Goal: Entertainment & Leisure: Consume media (video, audio)

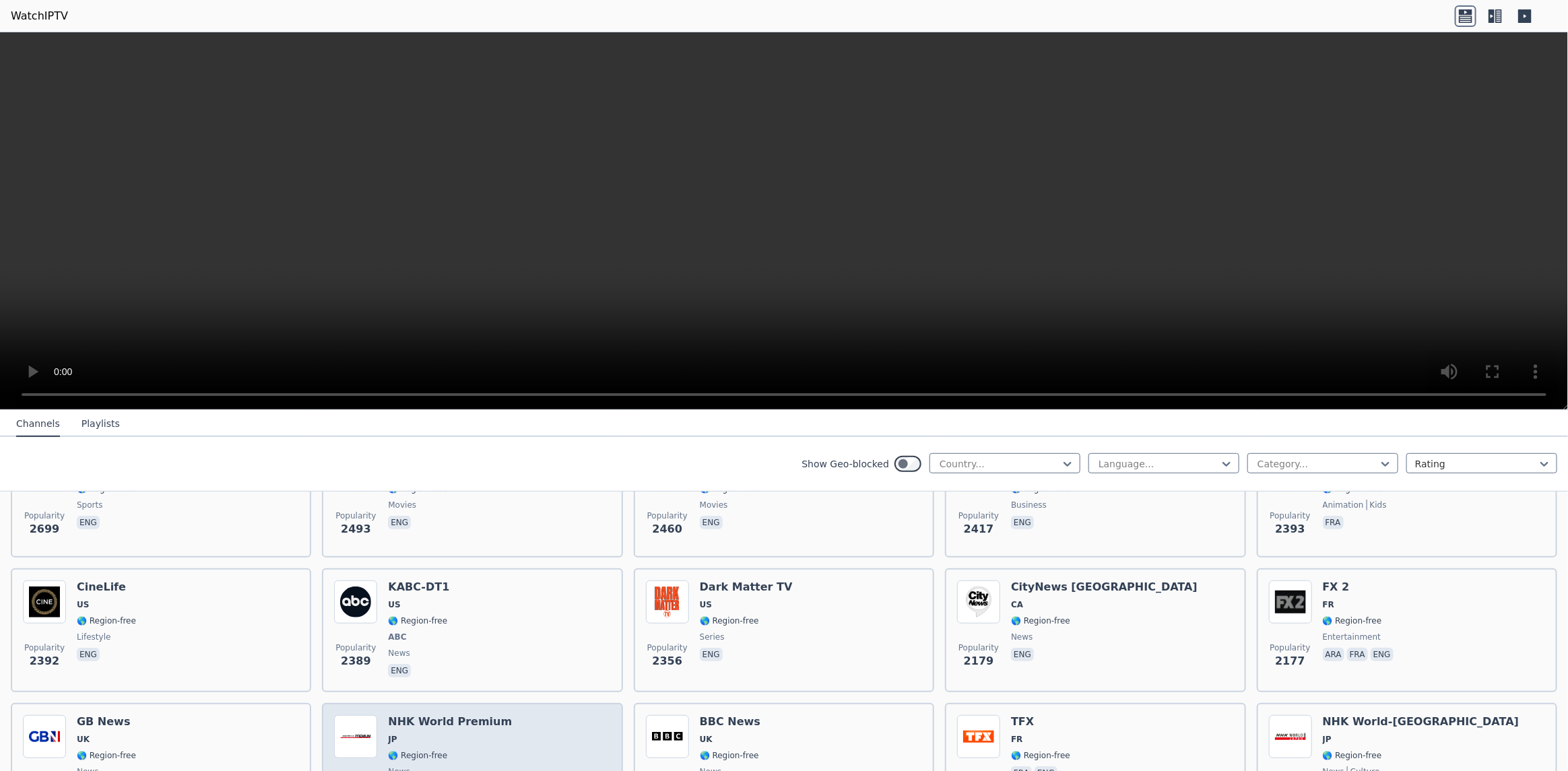
scroll to position [672, 0]
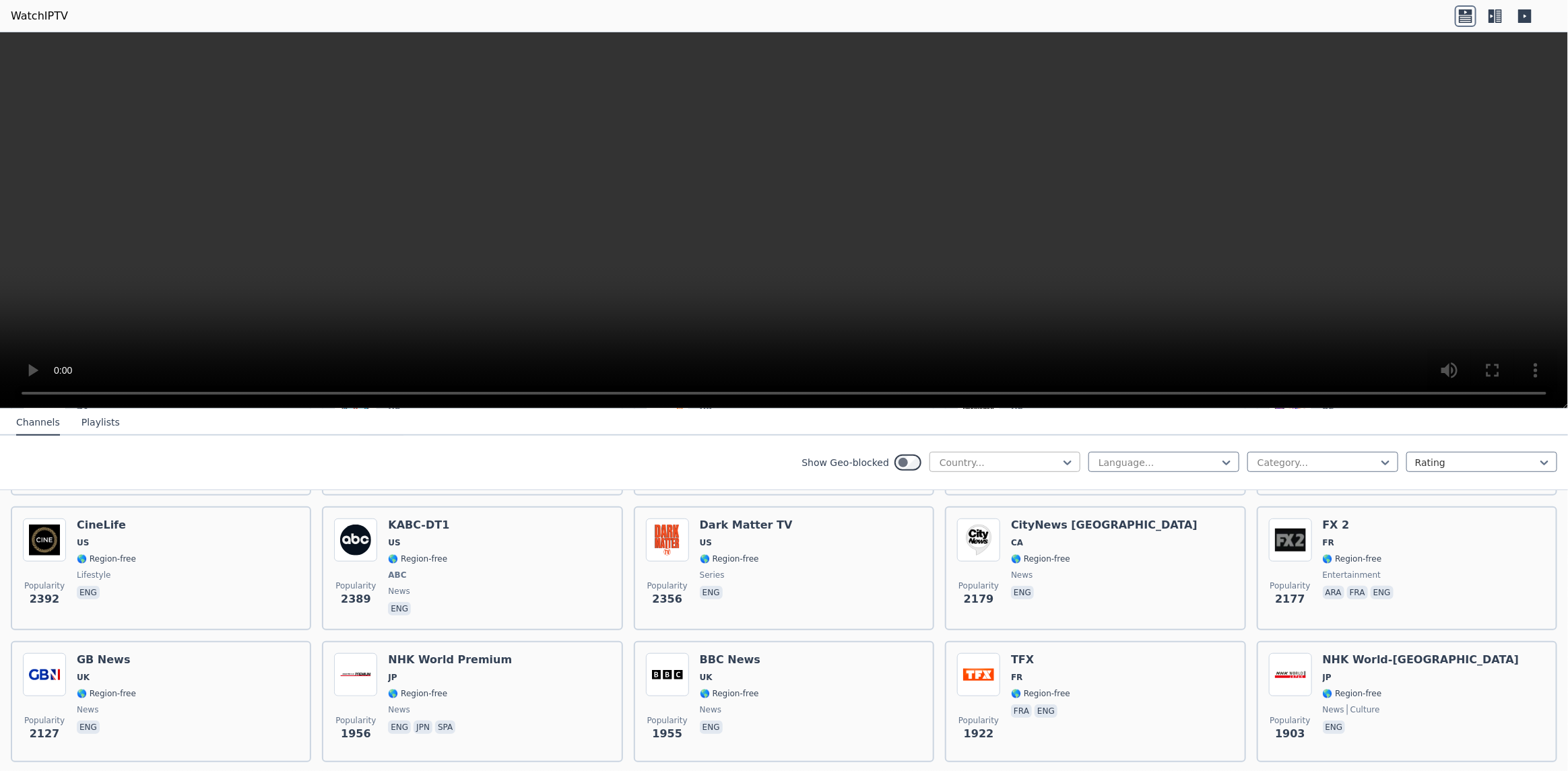
click at [985, 463] on div at bounding box center [999, 463] width 122 height 13
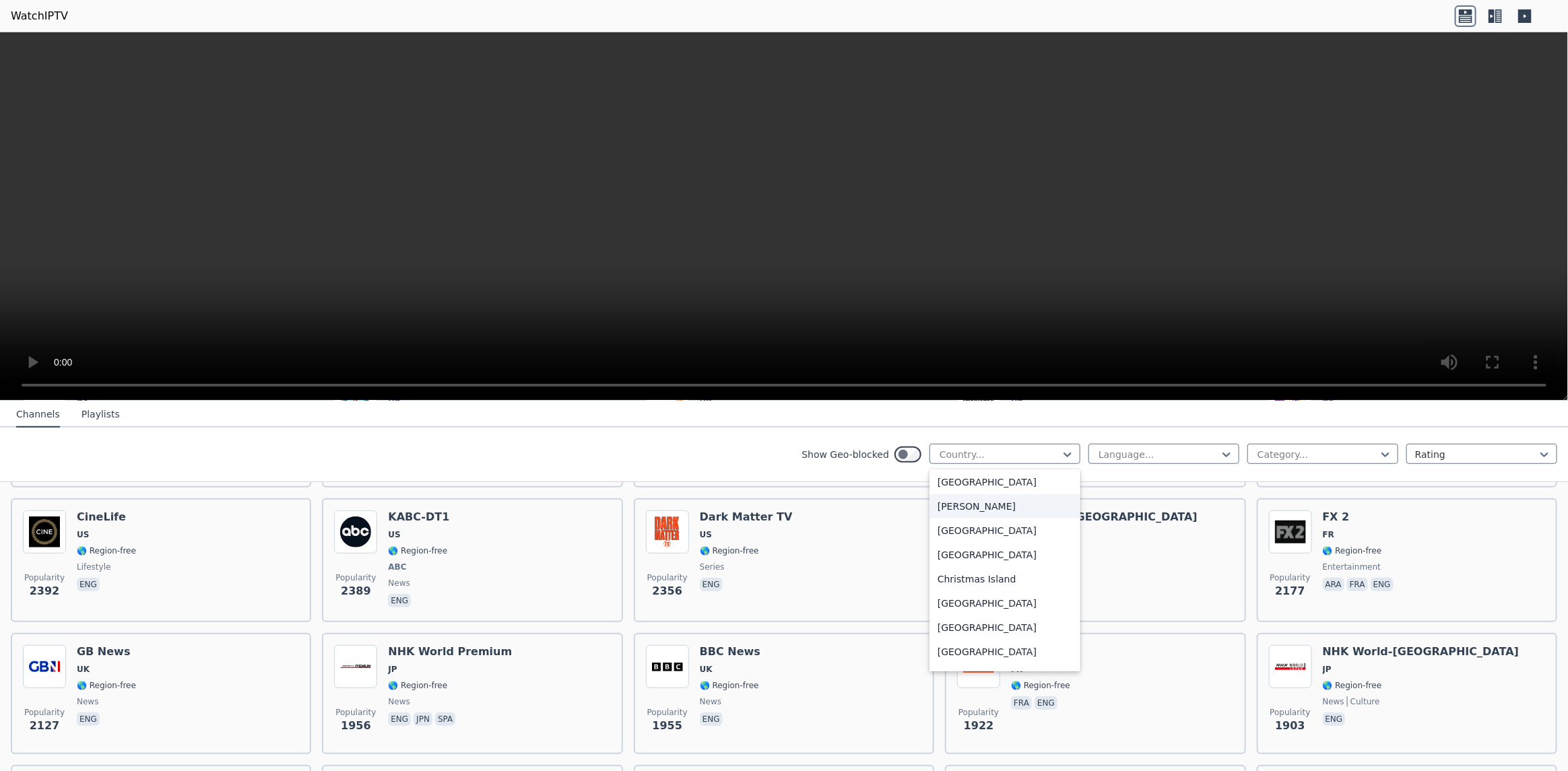
scroll to position [807, 0]
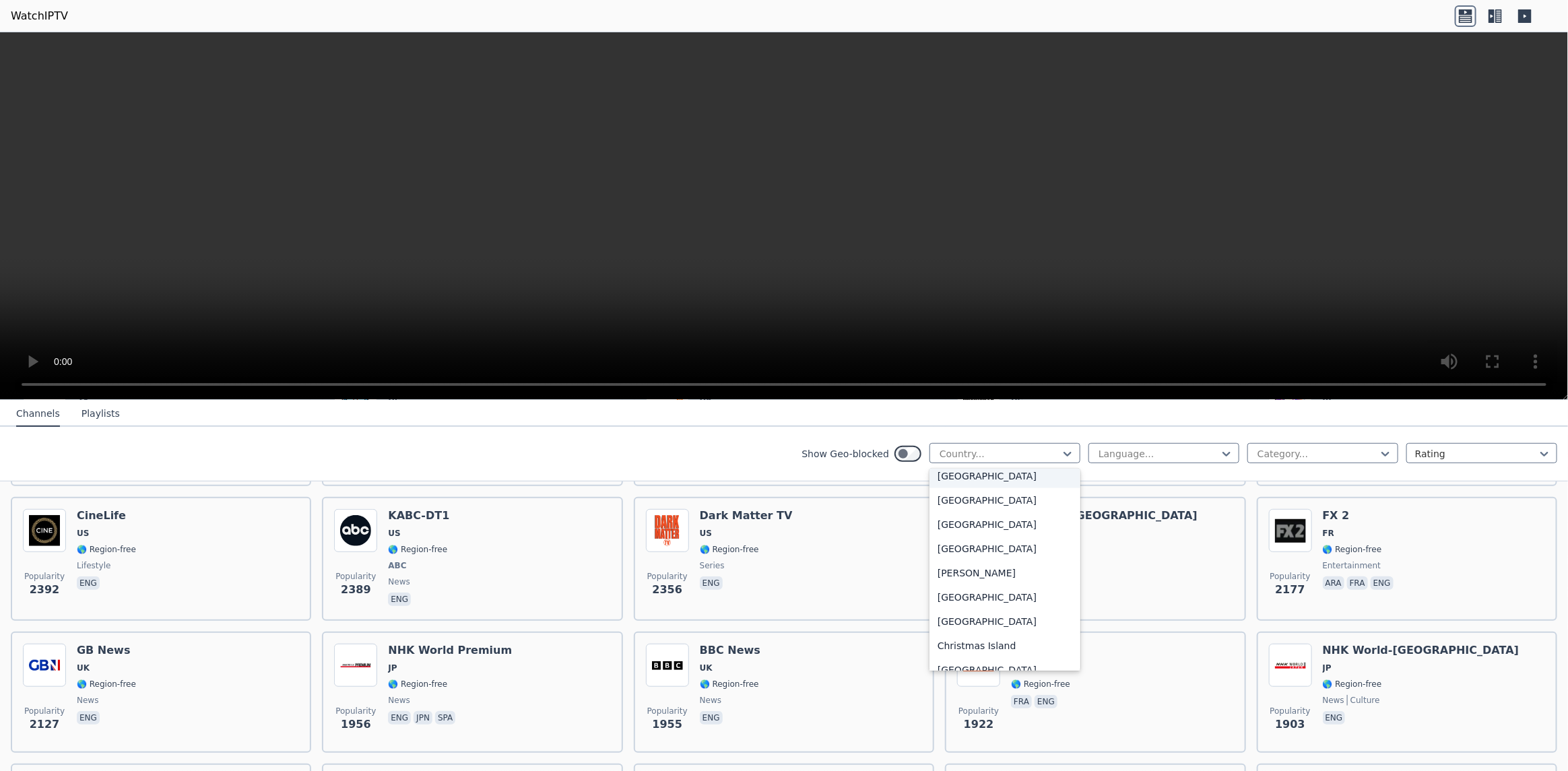
click at [959, 478] on div "[GEOGRAPHIC_DATA]" at bounding box center [1004, 476] width 151 height 24
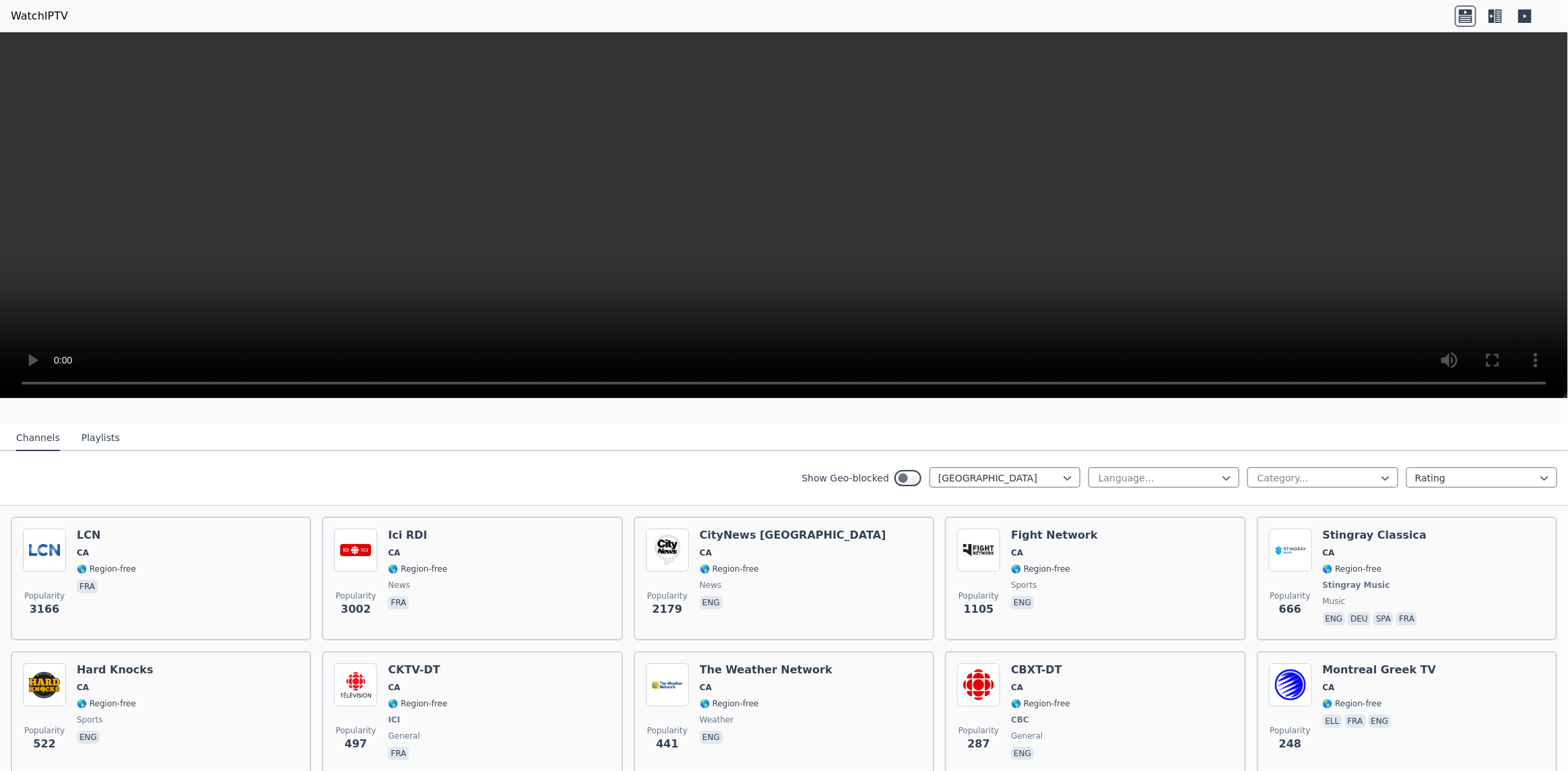
scroll to position [201, 0]
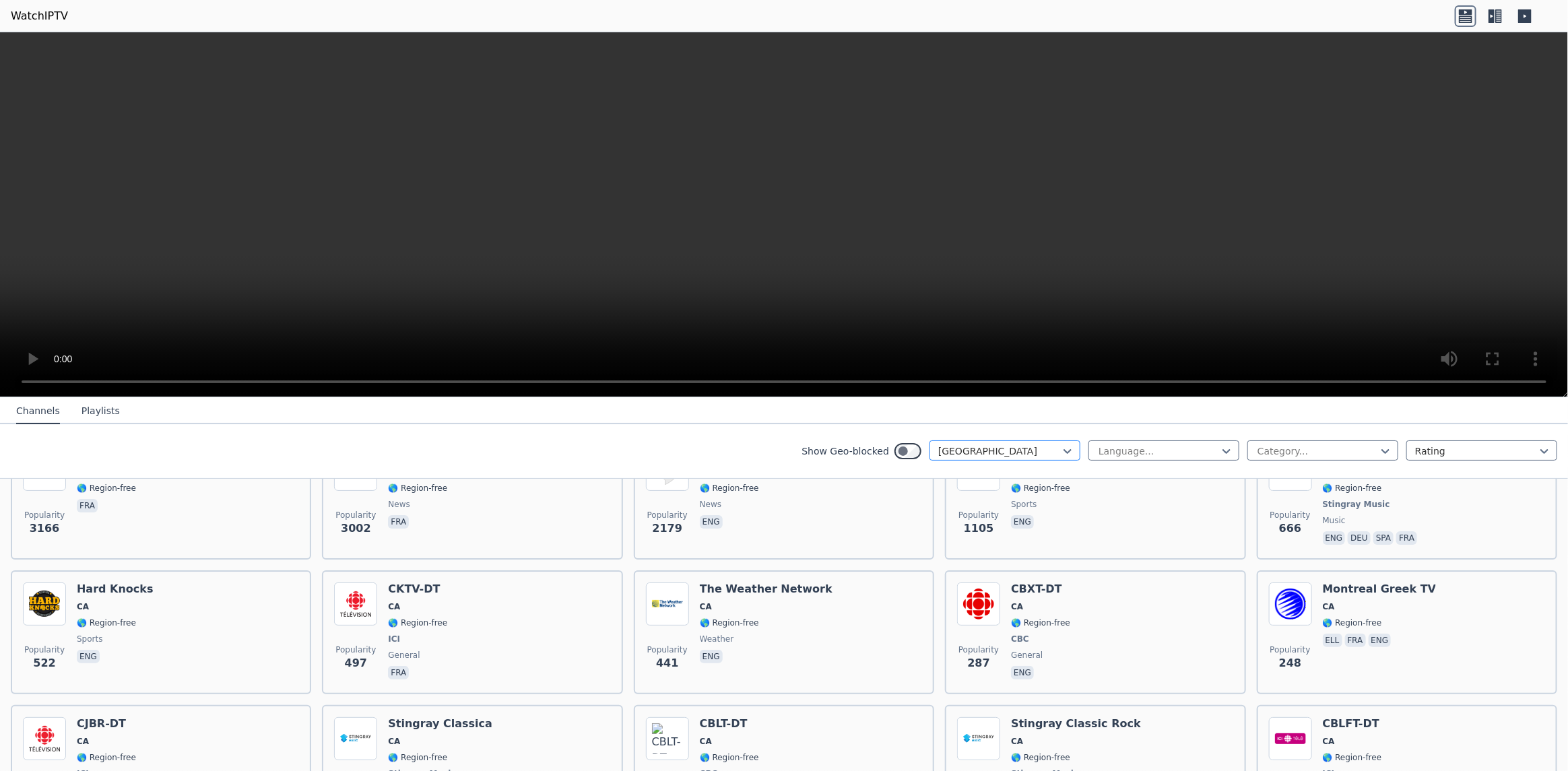
click at [991, 445] on div at bounding box center [999, 450] width 122 height 13
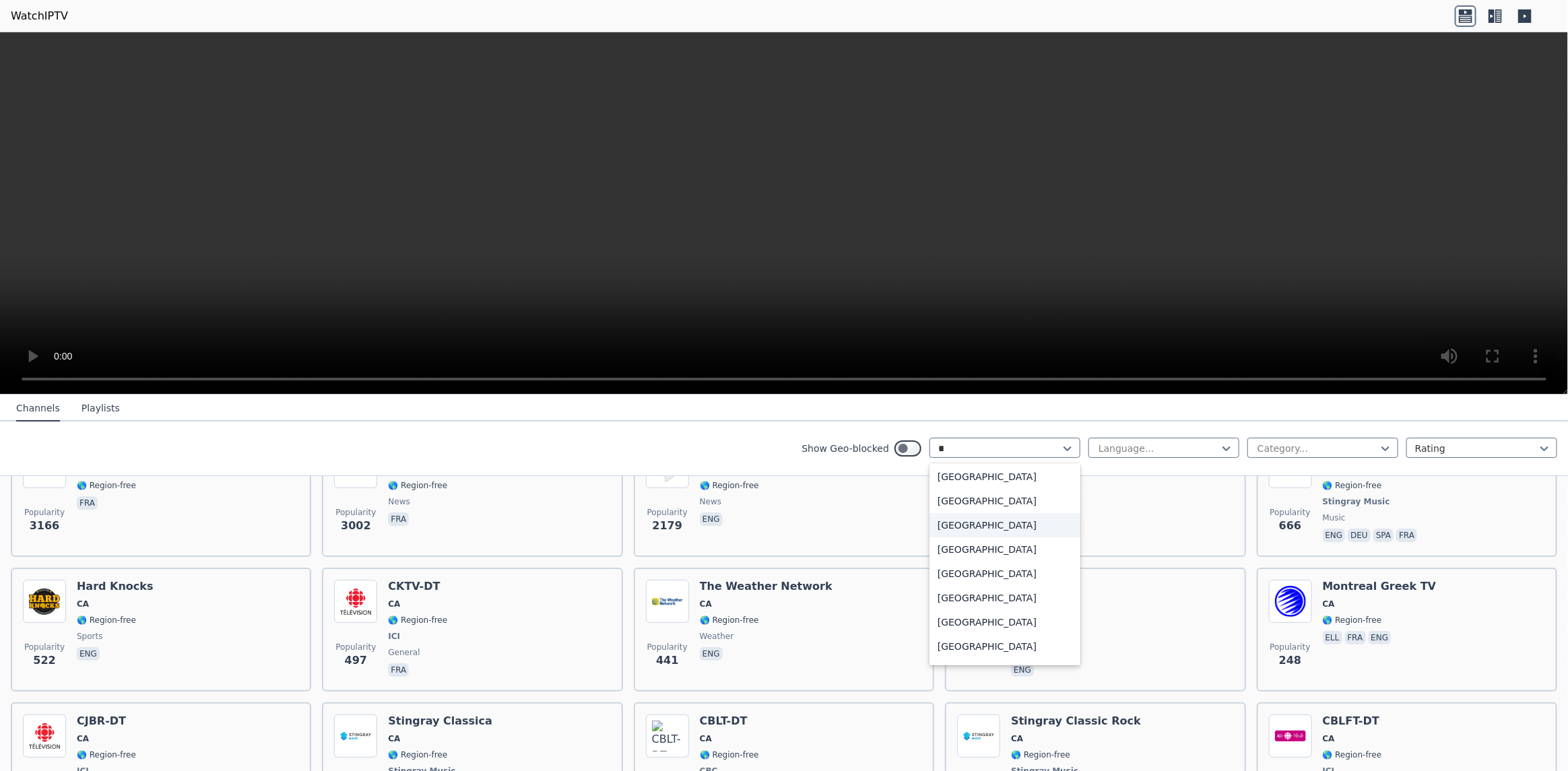
scroll to position [99, 0]
type input "***"
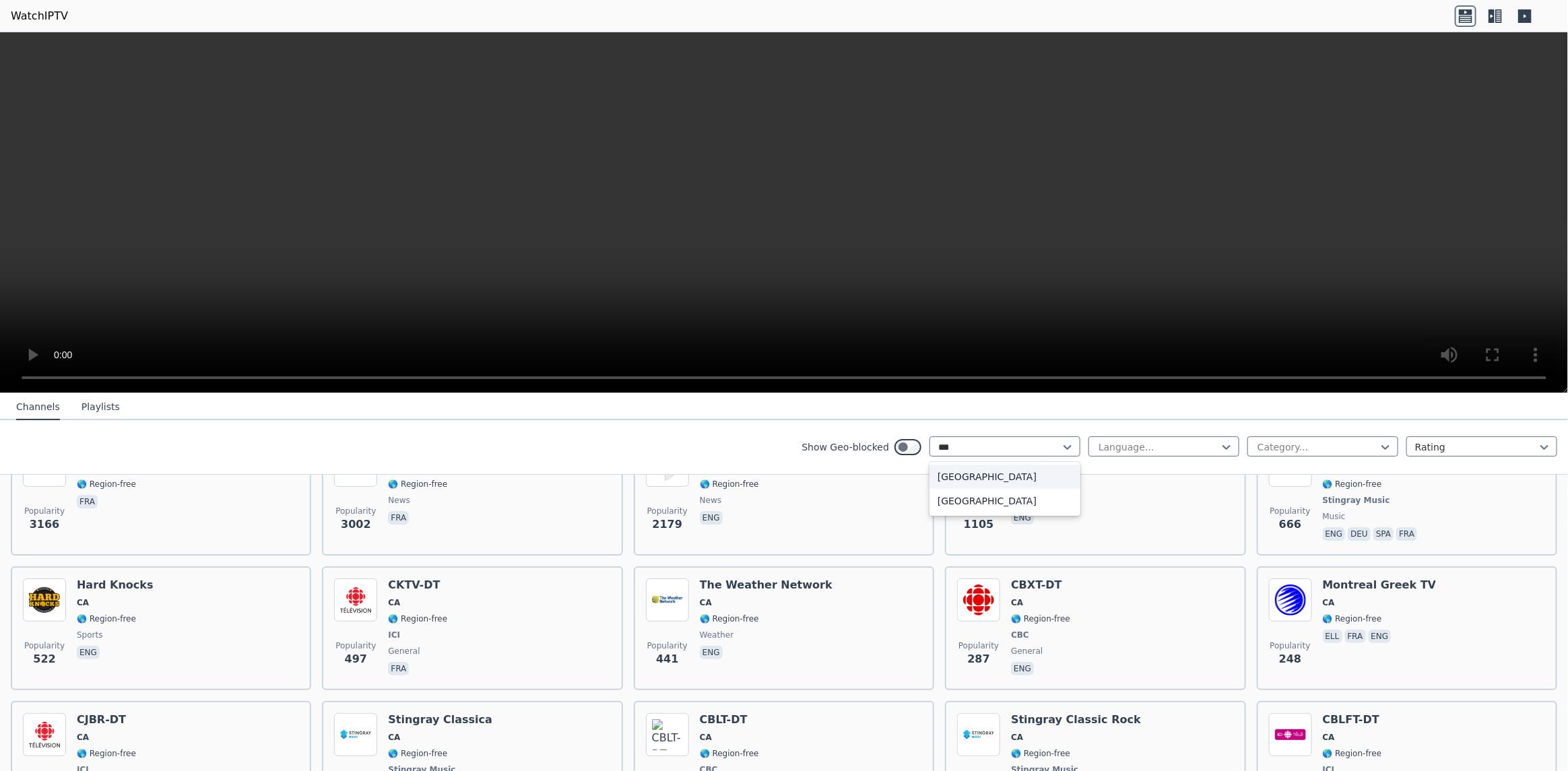
click at [978, 475] on div "[GEOGRAPHIC_DATA]" at bounding box center [1004, 477] width 151 height 24
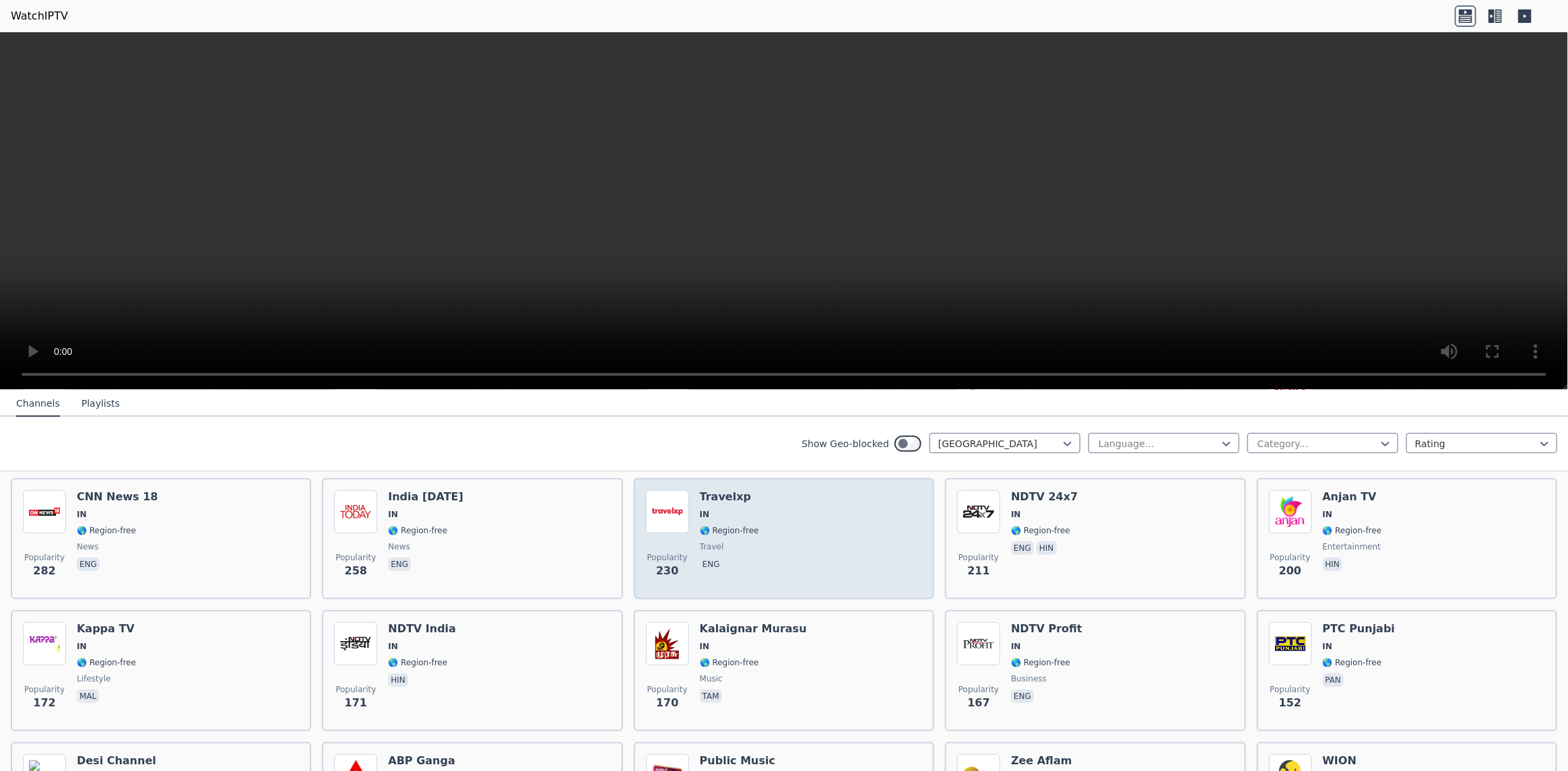
scroll to position [470, 0]
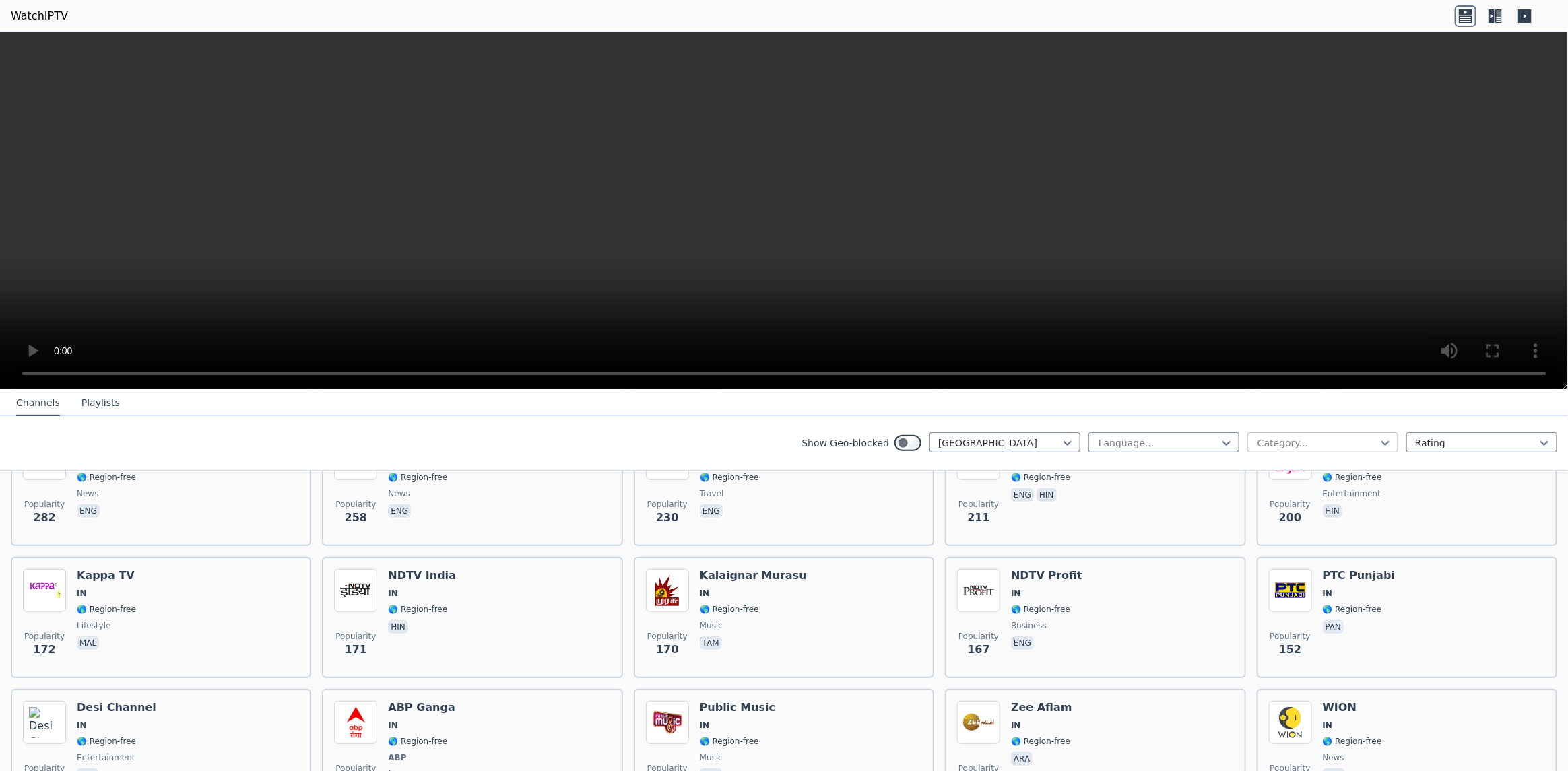
click at [1284, 439] on div at bounding box center [1316, 443] width 122 height 13
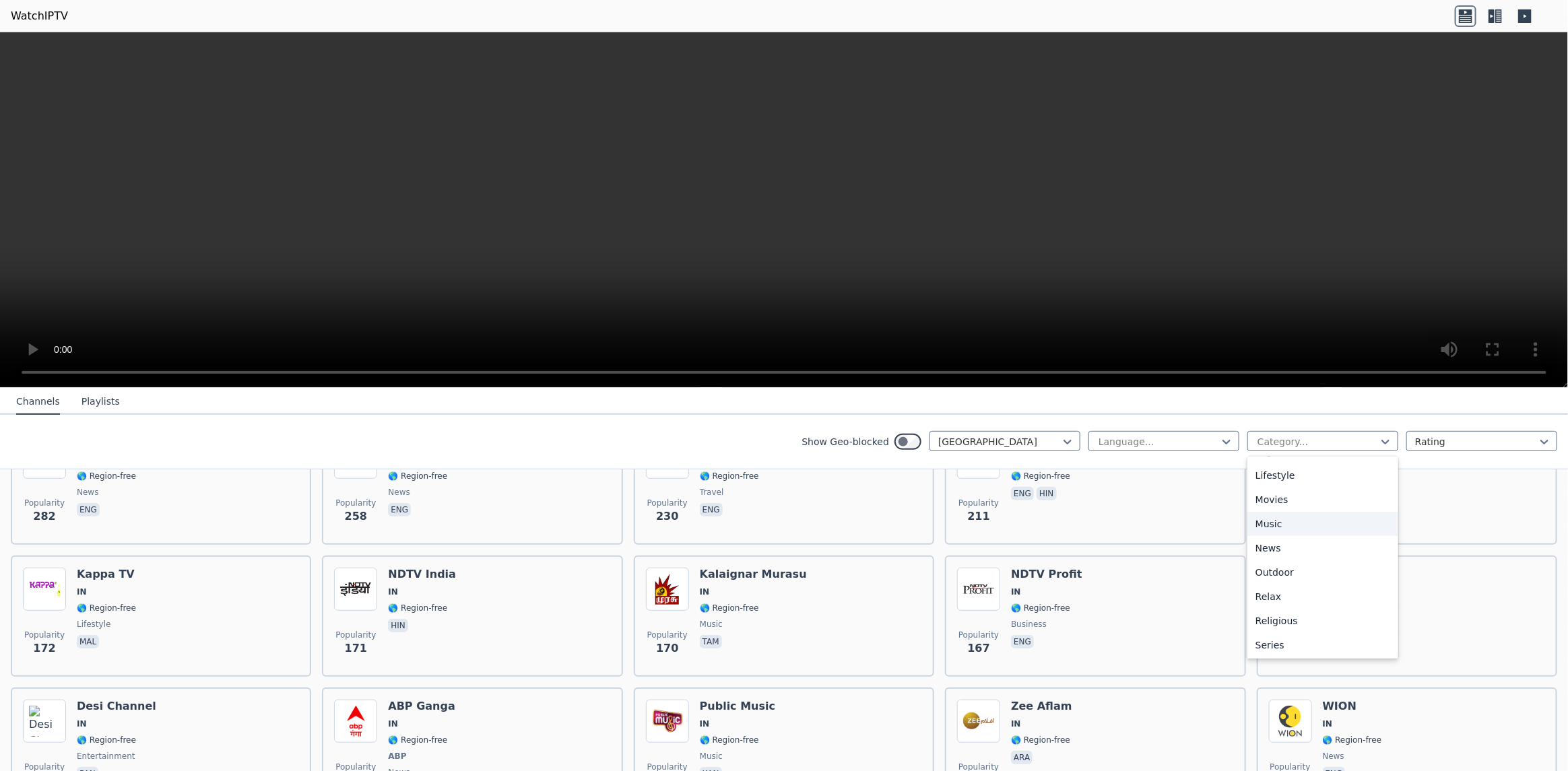
scroll to position [403, 0]
click at [1282, 647] on div "Sports" at bounding box center [1322, 650] width 151 height 24
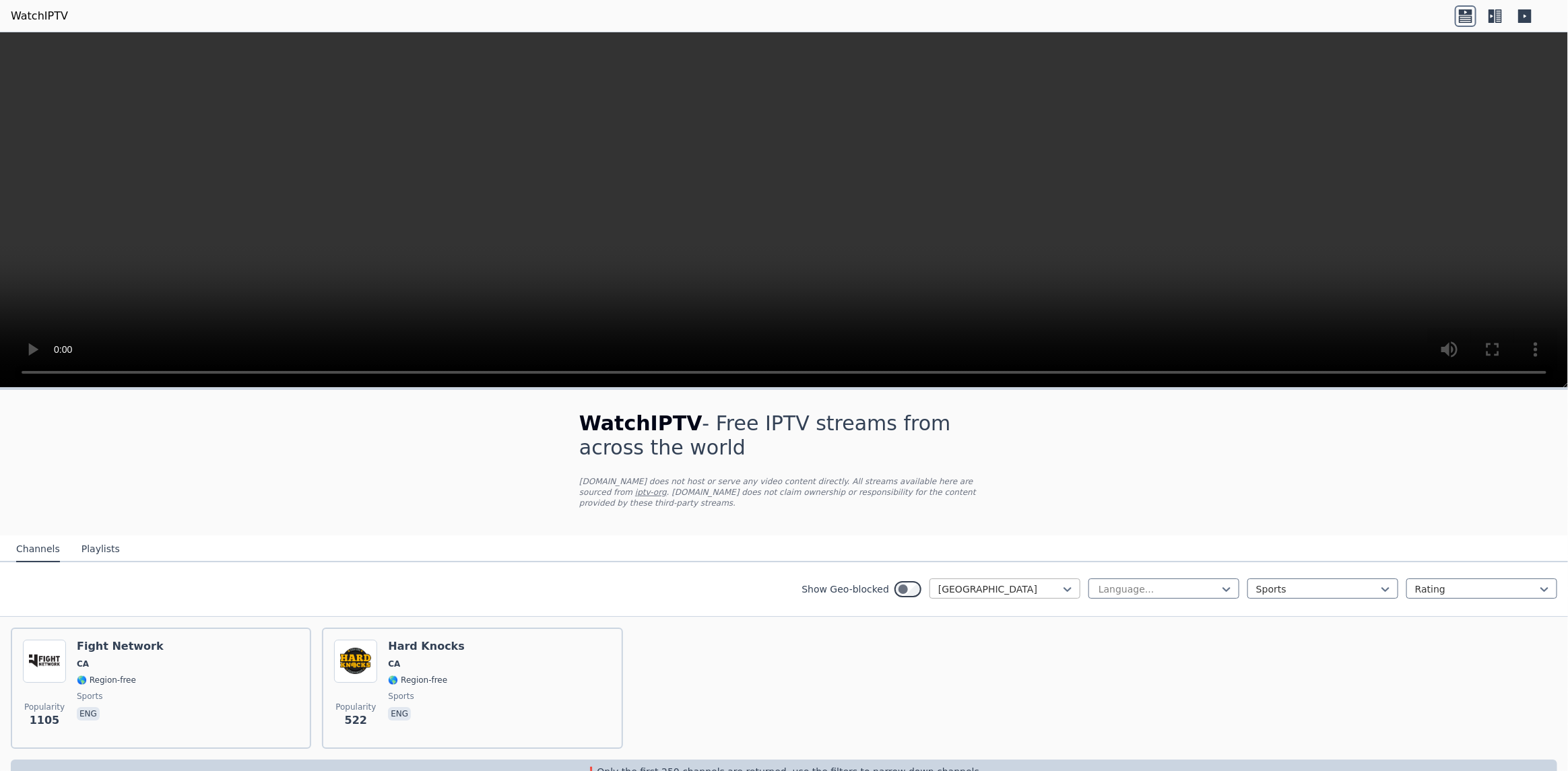
click at [1049, 582] on div at bounding box center [999, 589] width 122 height 13
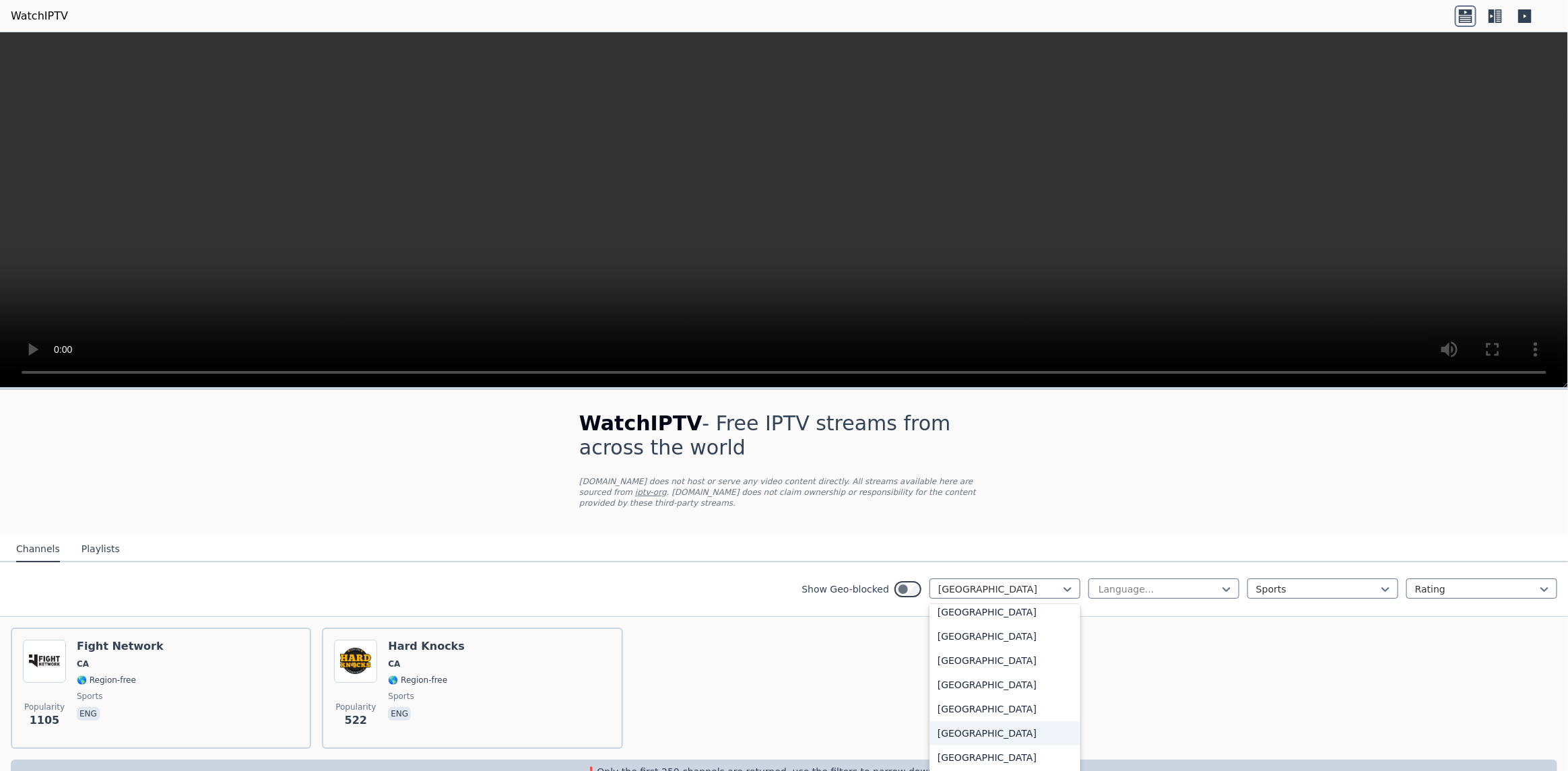
scroll to position [699, 0]
click at [963, 707] on div "[GEOGRAPHIC_DATA]" at bounding box center [1004, 720] width 151 height 24
click at [1327, 582] on div at bounding box center [1316, 589] width 122 height 13
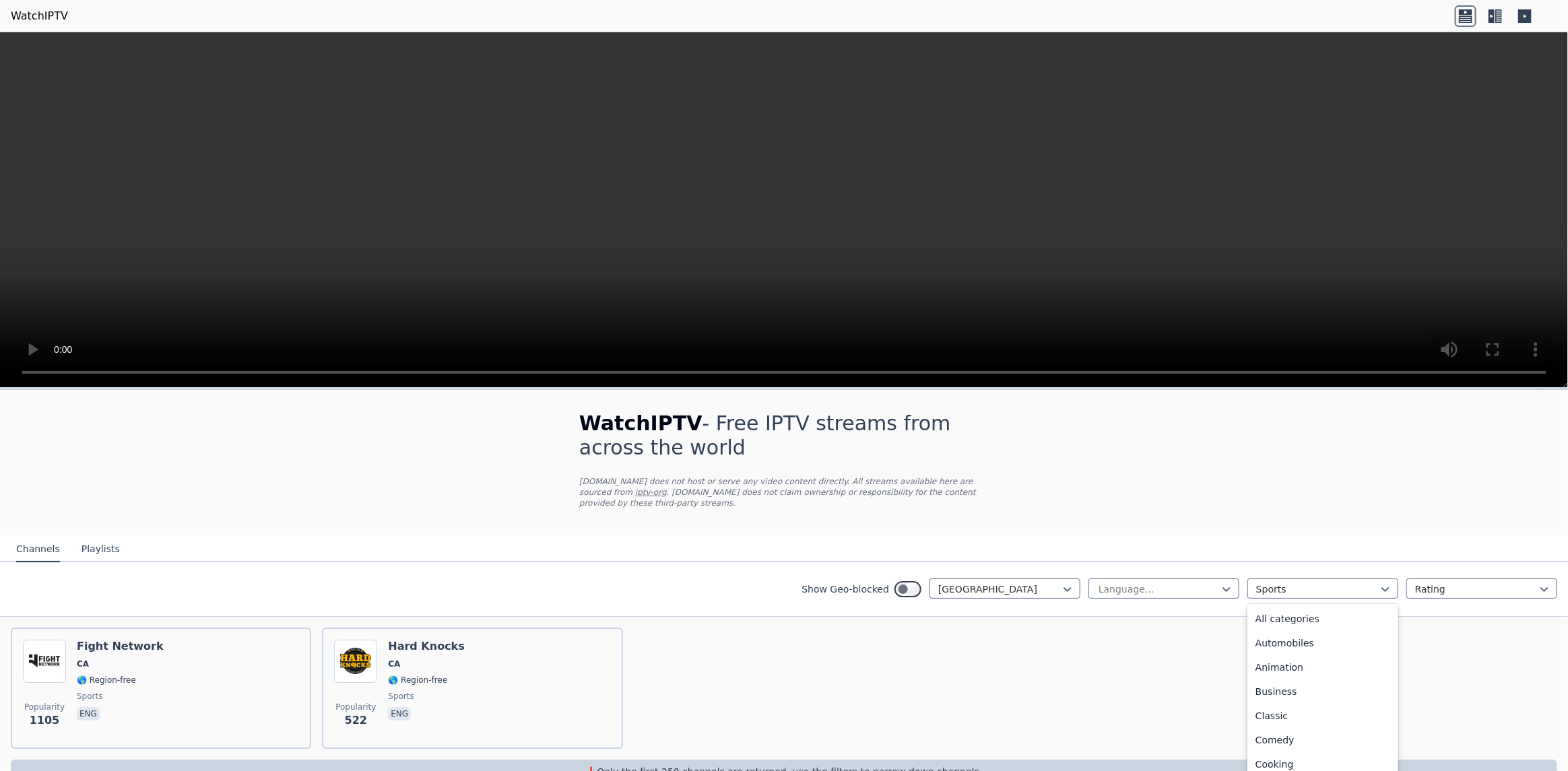
scroll to position [414, 0]
click at [1341, 504] on div "WatchIPTV - Free IPTV streams from across the world [DOMAIN_NAME] does not host…" at bounding box center [784, 597] width 1568 height 415
click at [1137, 654] on div "Popularity 1105 Fight Network CA 🌎 Region-free sports eng Popularity 522 Hard K…" at bounding box center [784, 688] width 1568 height 143
click at [1303, 582] on div at bounding box center [1316, 589] width 122 height 13
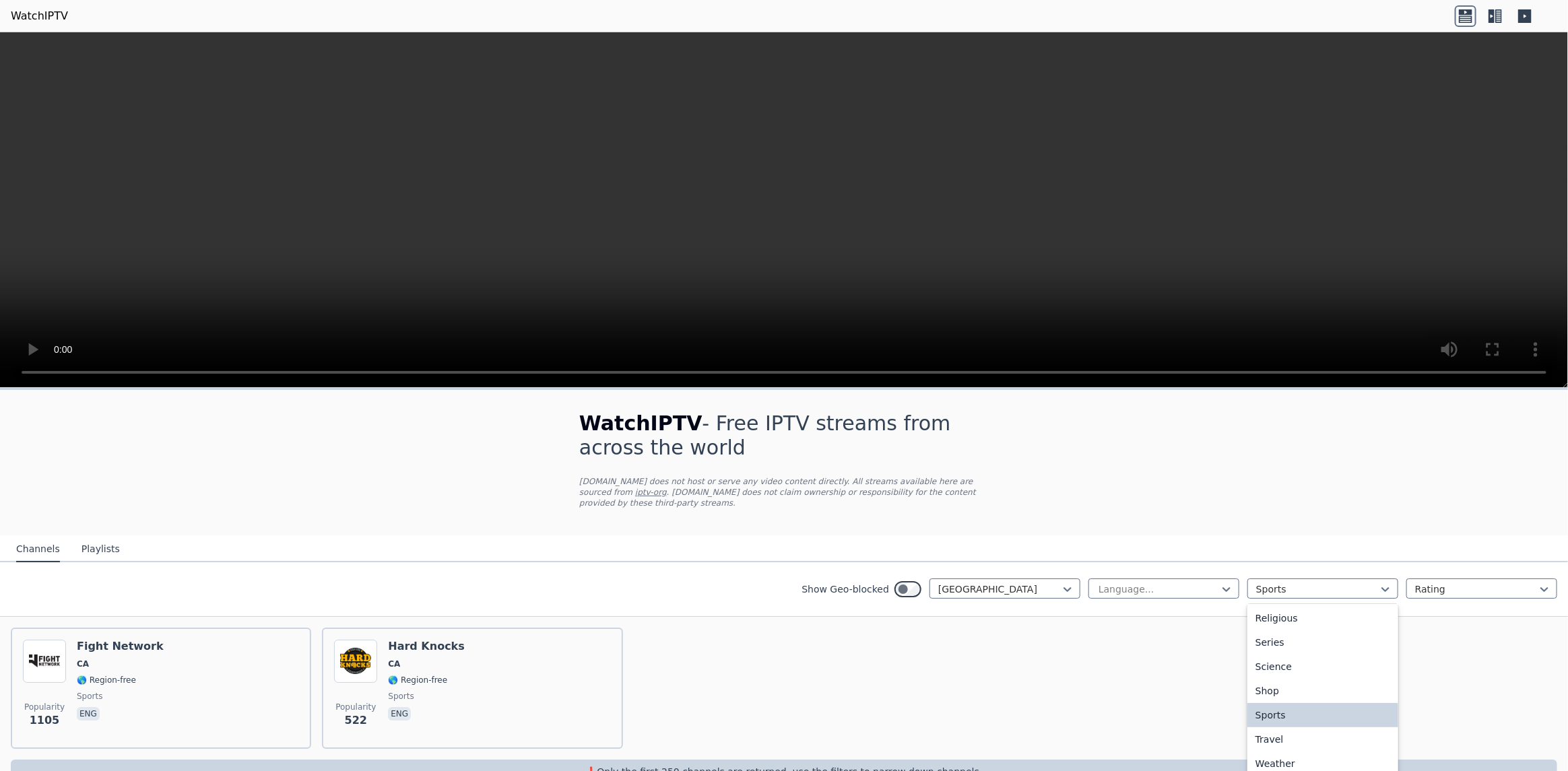
click at [1276, 704] on div "Sports" at bounding box center [1322, 715] width 151 height 24
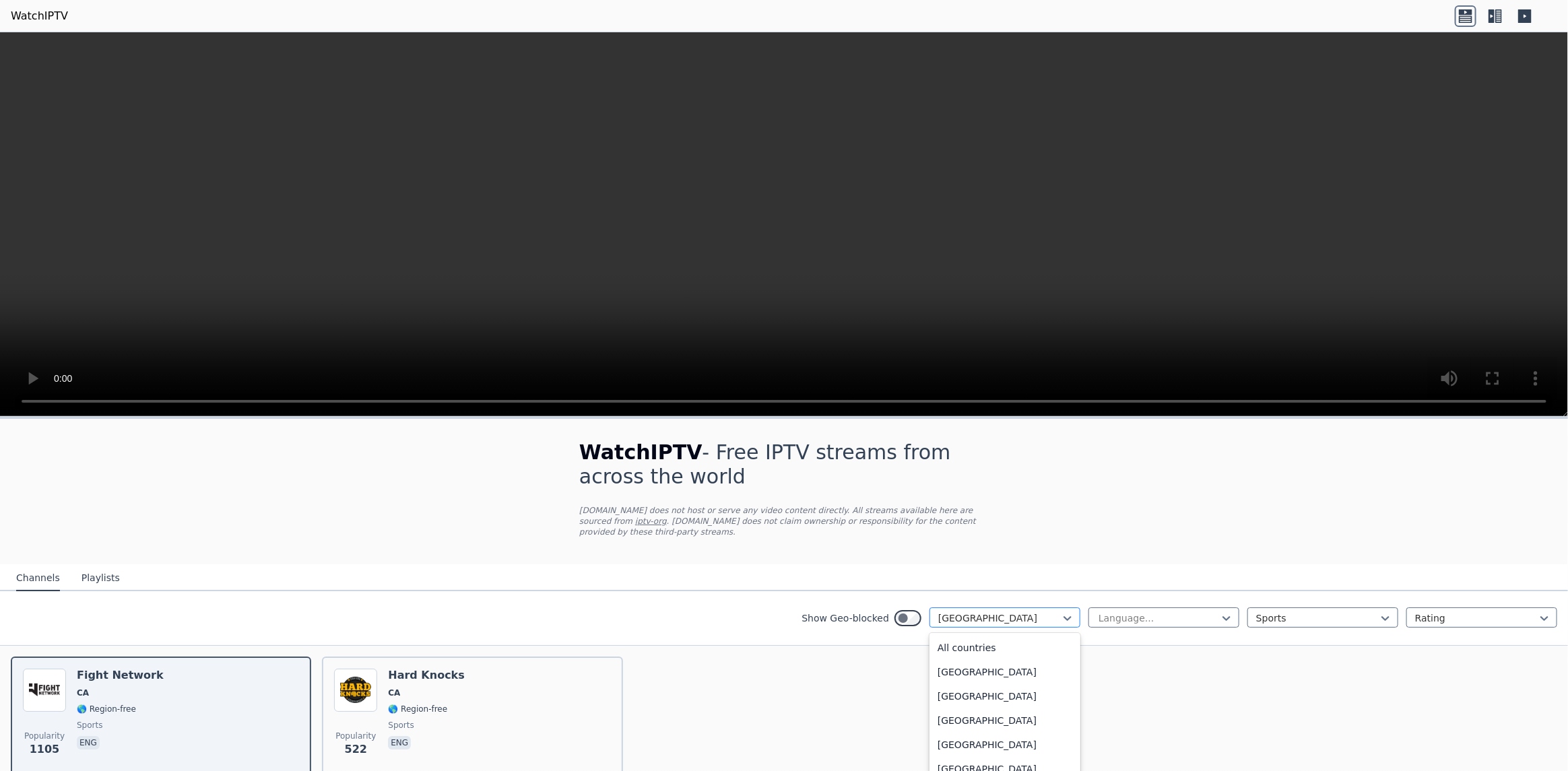
click at [995, 611] on div at bounding box center [999, 618] width 122 height 13
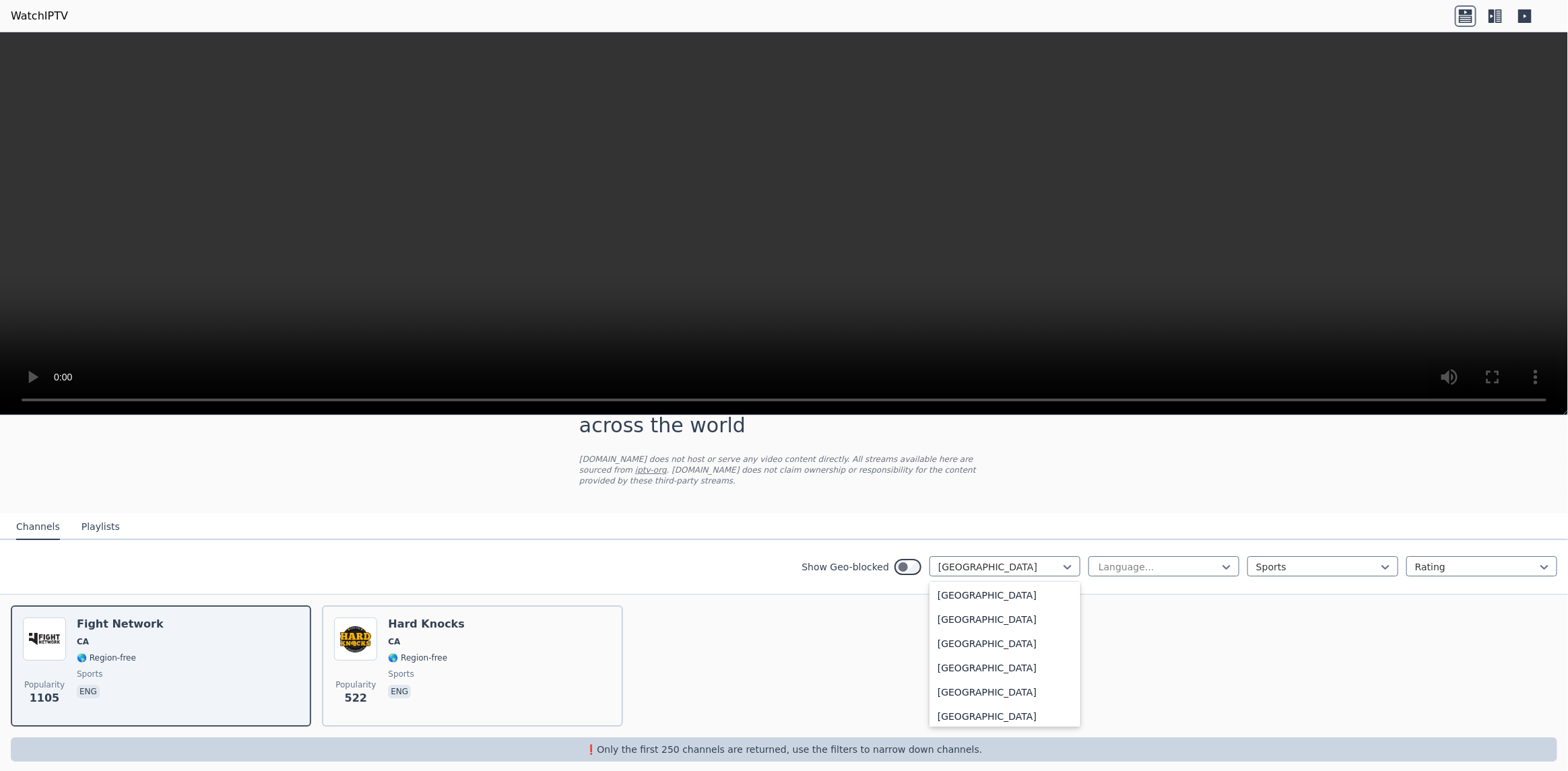
scroll to position [968, 0]
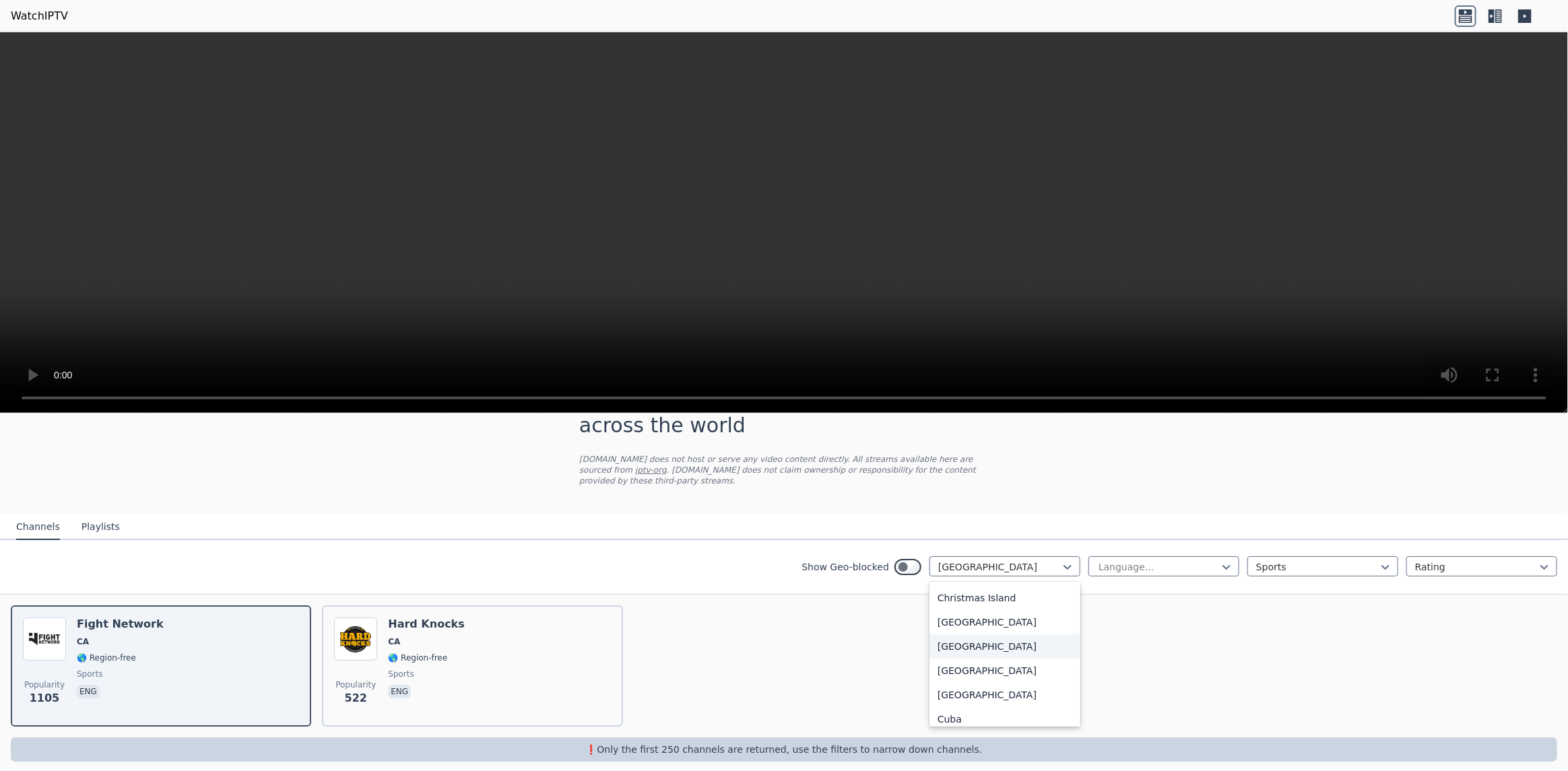
scroll to position [47, 0]
